Goal: Transaction & Acquisition: Download file/media

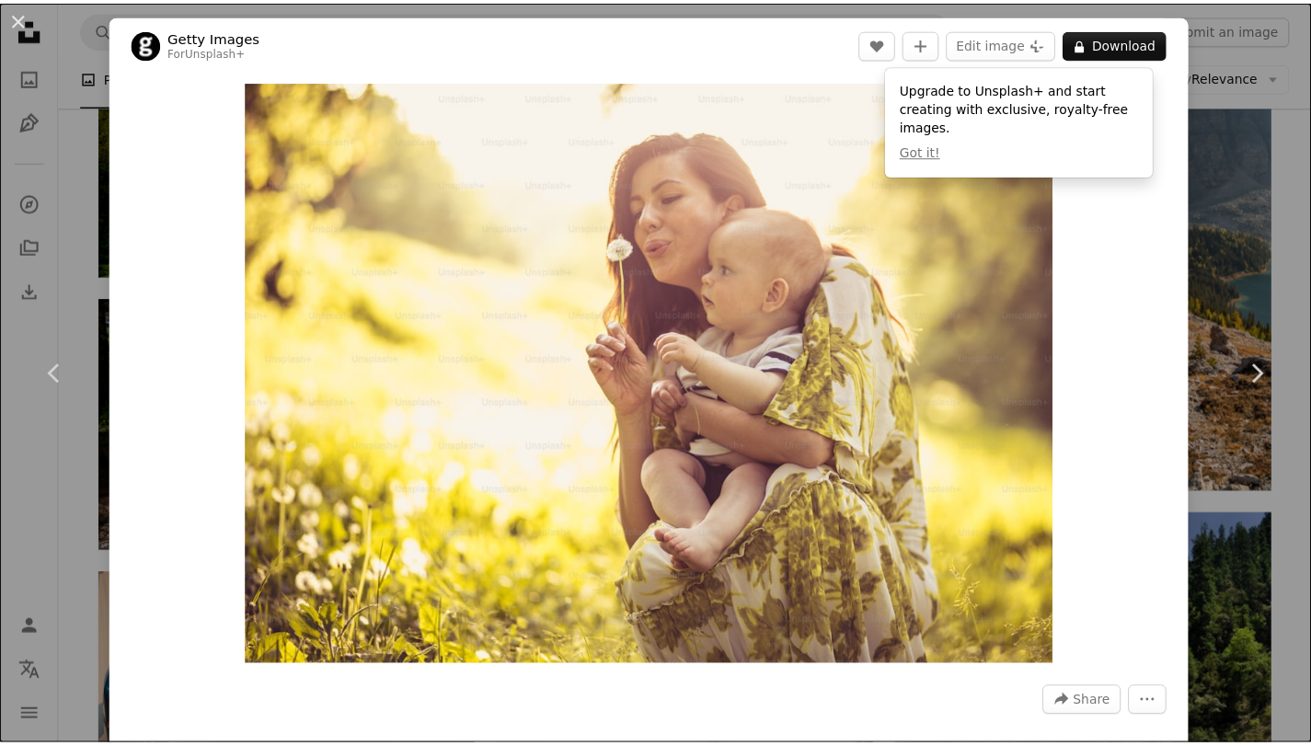
scroll to position [4352, 0]
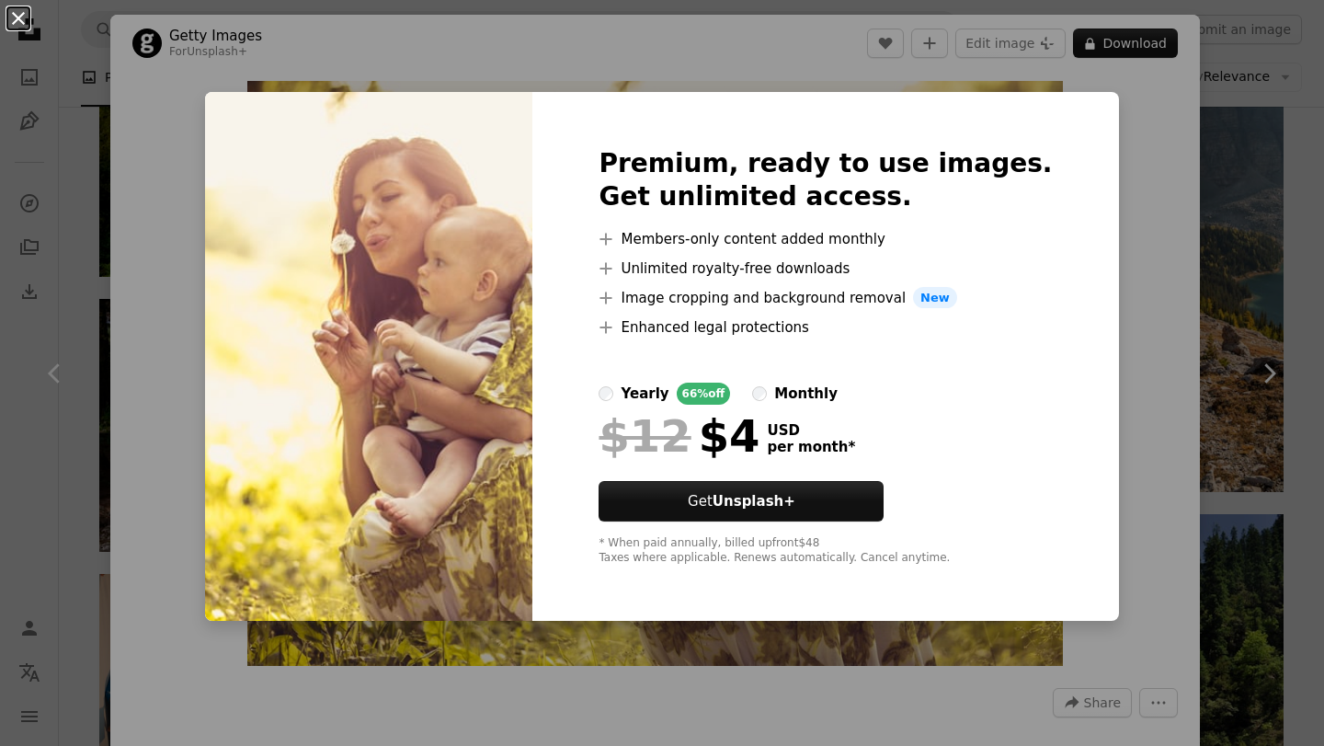
click at [10, 17] on button "An X shape" at bounding box center [18, 18] width 22 height 22
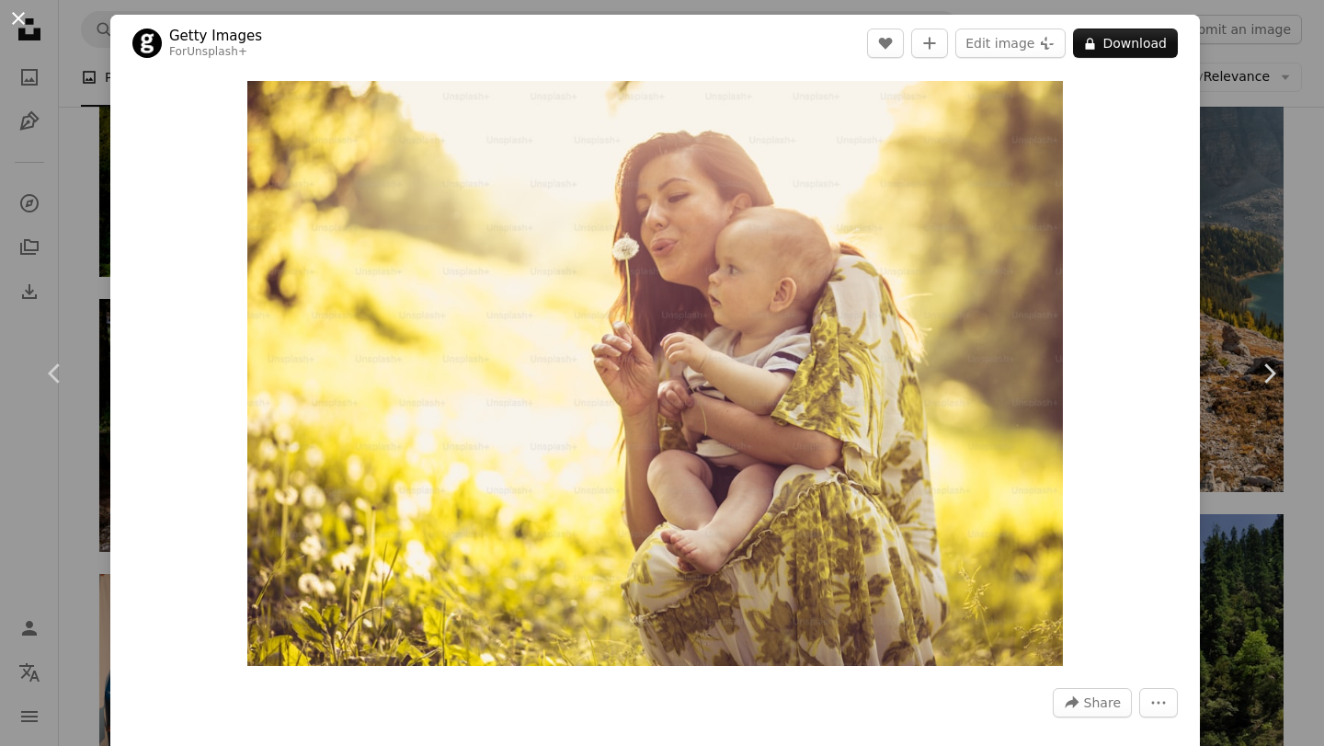
click at [17, 17] on button "An X shape" at bounding box center [18, 18] width 22 height 22
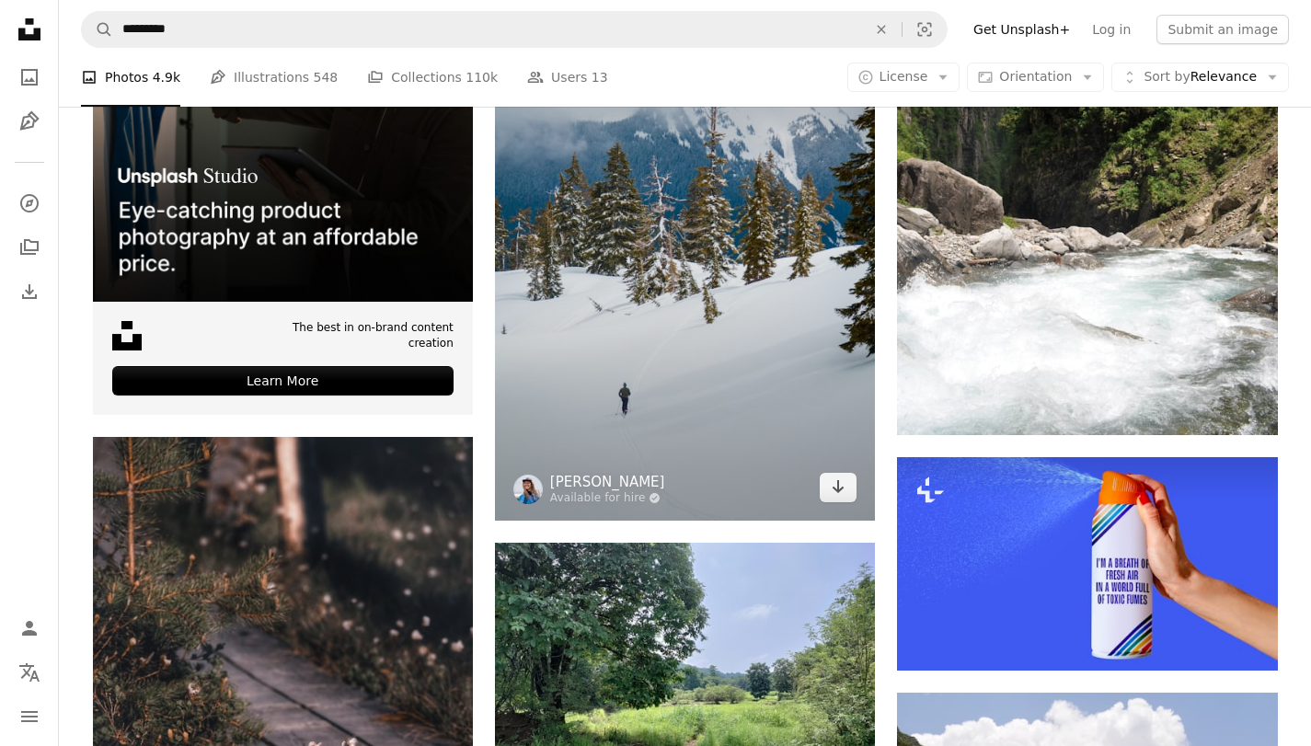
scroll to position [5657, 0]
